Goal: Find specific page/section: Find specific page/section

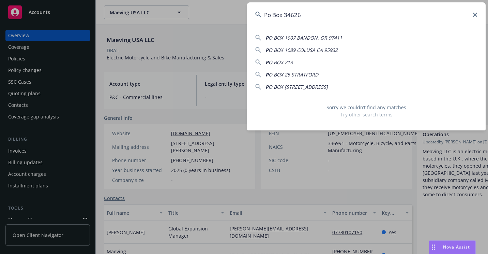
click at [262, 32] on div "Po Box [GEOGRAPHIC_DATA][STREET_ADDRESS] [STREET_ADDRESS] Sorry we couldn’t fin…" at bounding box center [366, 66] width 239 height 128
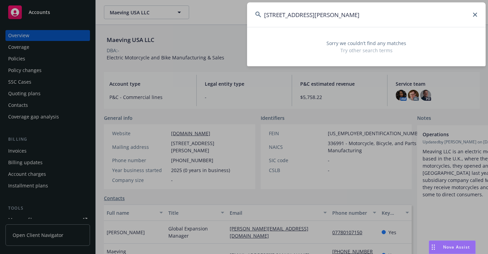
drag, startPoint x: 347, startPoint y: 14, endPoint x: 261, endPoint y: 22, distance: 86.3
click at [255, 21] on input "[STREET_ADDRESS][PERSON_NAME]" at bounding box center [366, 14] width 239 height 25
type input "[STREET_ADDRESS][PERSON_NAME]"
